Goal: Task Accomplishment & Management: Manage account settings

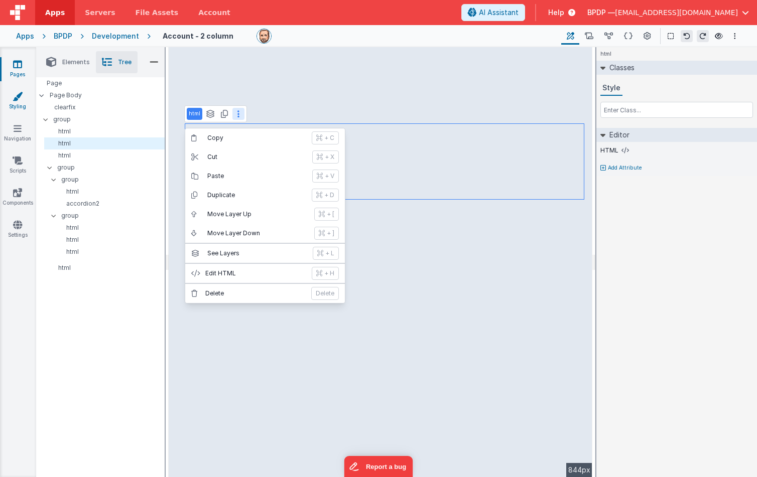
click at [13, 102] on link "Styling" at bounding box center [17, 101] width 36 height 20
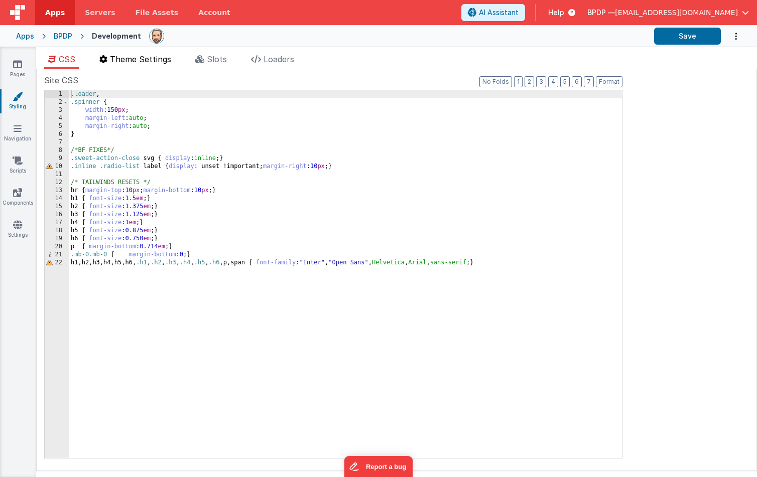
click at [144, 59] on span "Theme Settings" at bounding box center [140, 59] width 61 height 10
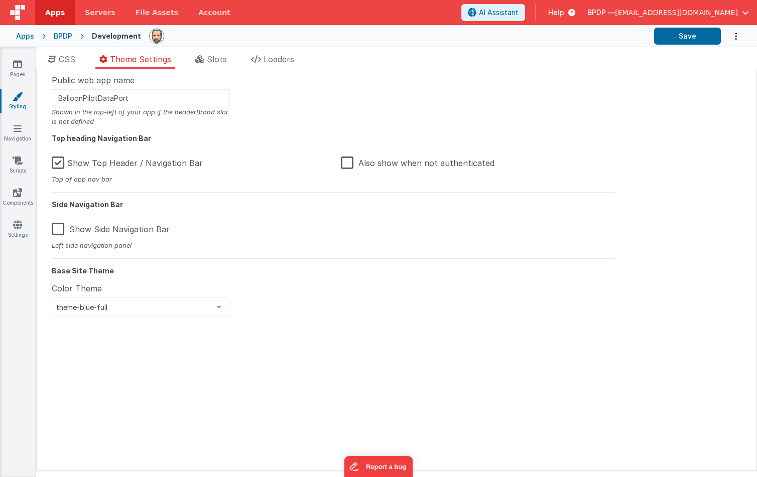
click at [350, 164] on label "Also show when not authenticated" at bounding box center [418, 162] width 154 height 22
click at [0, 0] on input "Also show when not authenticated" at bounding box center [0, 0] width 0 height 0
click at [215, 59] on span "Slots" at bounding box center [217, 59] width 20 height 10
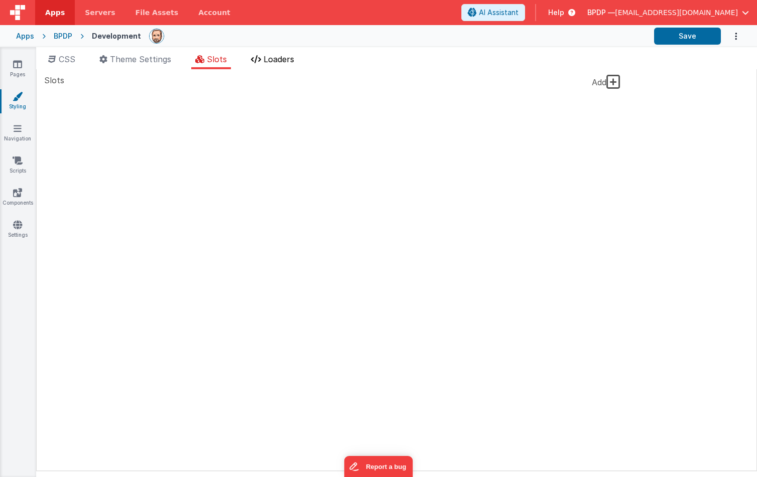
click at [286, 62] on span "Loaders" at bounding box center [279, 59] width 31 height 10
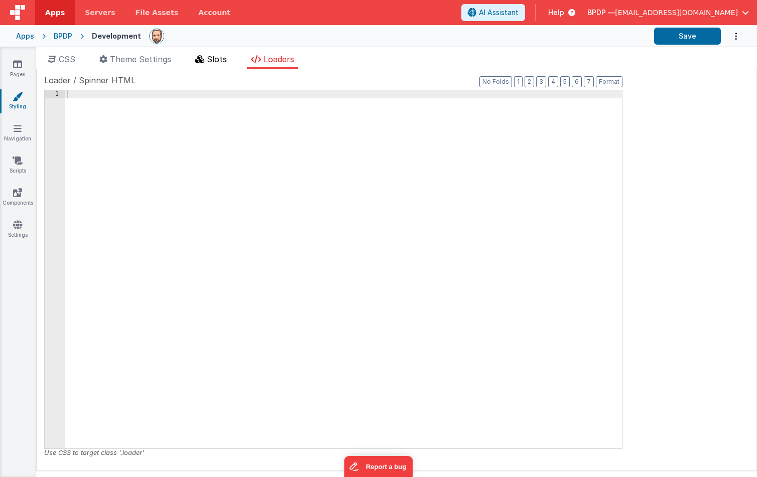
click at [220, 62] on span "Slots" at bounding box center [217, 59] width 20 height 10
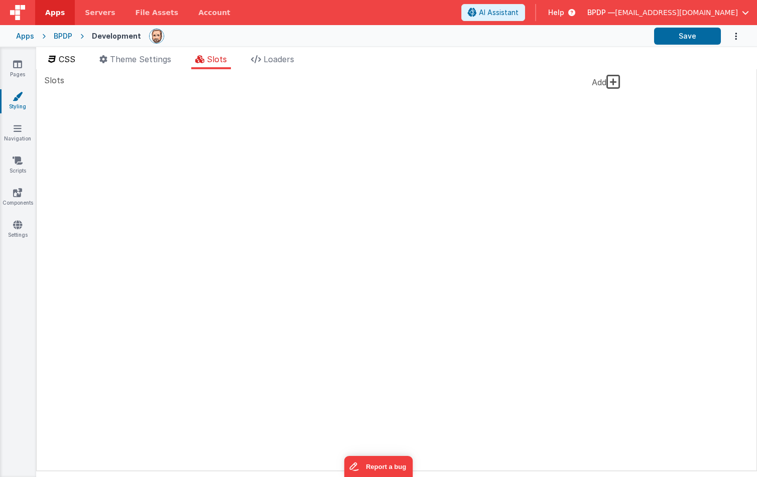
click at [62, 61] on span "CSS" at bounding box center [67, 59] width 17 height 10
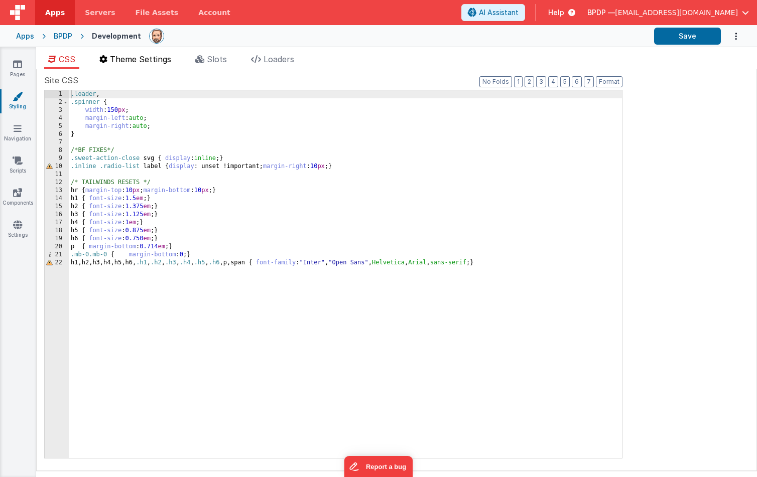
click at [160, 62] on span "Theme Settings" at bounding box center [140, 59] width 61 height 10
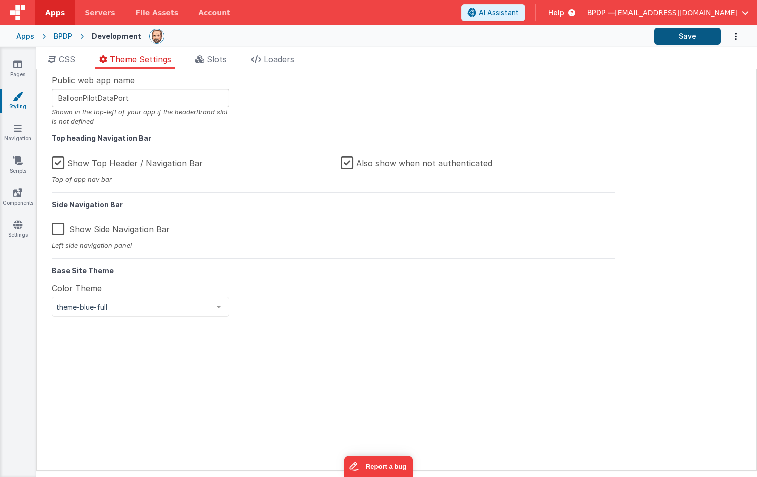
click at [688, 34] on button "Save" at bounding box center [687, 36] width 67 height 17
click at [14, 62] on icon at bounding box center [17, 64] width 9 height 10
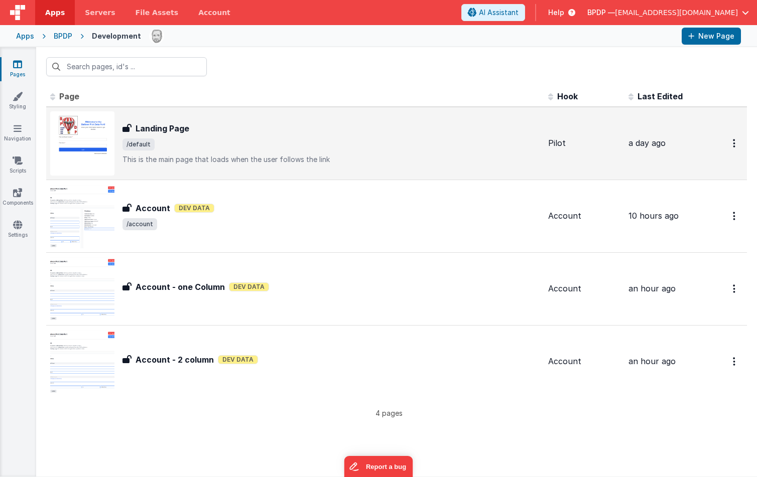
click at [155, 127] on h3 "Landing Page" at bounding box center [163, 128] width 54 height 12
